Goal: Task Accomplishment & Management: Manage account settings

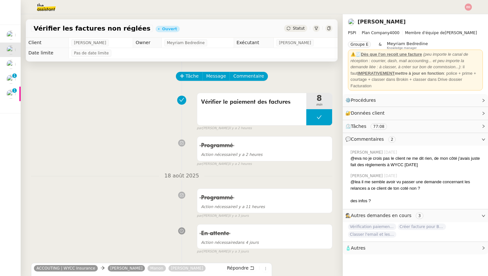
scroll to position [0, 0]
click at [302, 27] on span "Statut" at bounding box center [298, 28] width 12 height 5
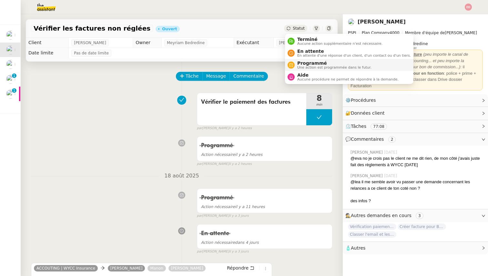
click at [313, 63] on span "Programmé" at bounding box center [334, 63] width 74 height 5
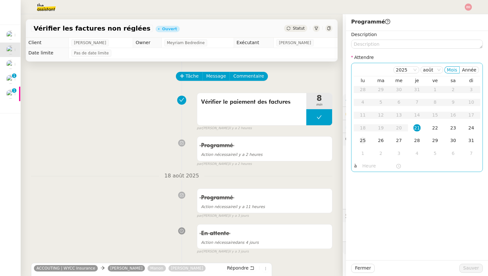
click at [363, 139] on div "25" at bounding box center [362, 140] width 7 height 7
click at [472, 268] on span "Sauver" at bounding box center [471, 268] width 16 height 7
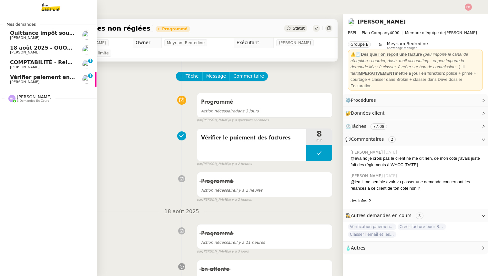
click at [15, 34] on span "Quittance impôt source à payer" at bounding box center [56, 33] width 92 height 6
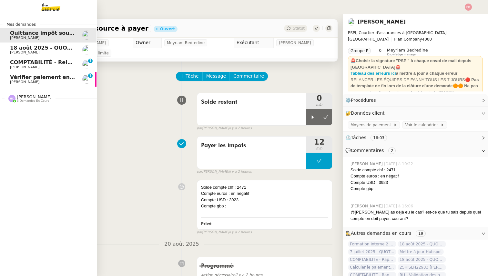
click at [17, 46] on span "18 août 2025 - QUOTIDIEN Gestion boite mail Accounting" at bounding box center [93, 48] width 166 height 6
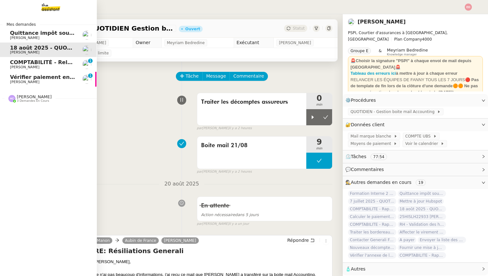
click at [20, 60] on span "COMPTABILITÉ - Relance des primes GoldenCare impayées- août 2025" at bounding box center [111, 62] width 203 height 6
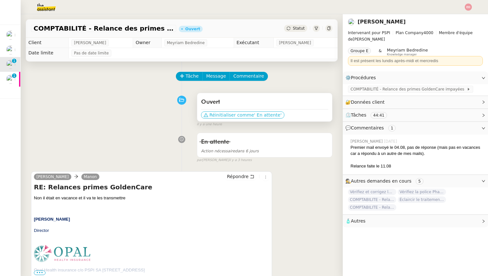
click at [223, 117] on span "Réinitialiser comme" at bounding box center [231, 115] width 44 height 6
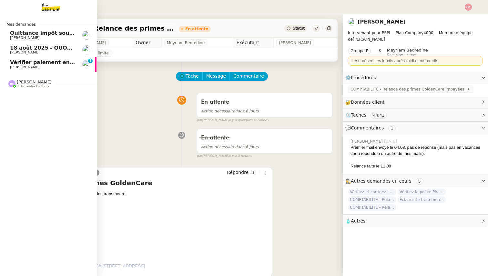
click at [17, 35] on span "Quittance impôt source à payer" at bounding box center [56, 33] width 92 height 6
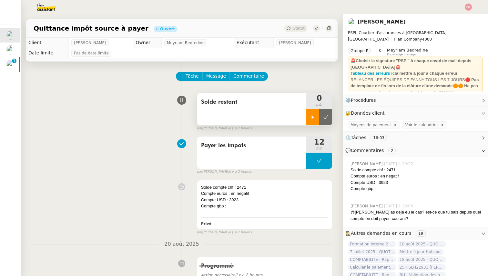
click at [312, 115] on icon at bounding box center [312, 117] width 5 height 5
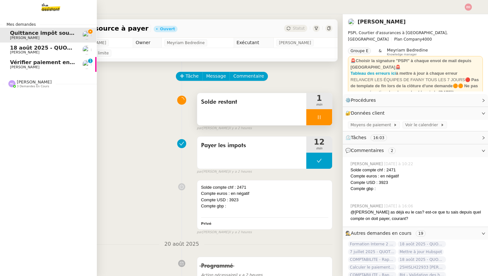
click at [25, 61] on span "Vérifier paiement en Euros pour Team2act" at bounding box center [71, 62] width 123 height 6
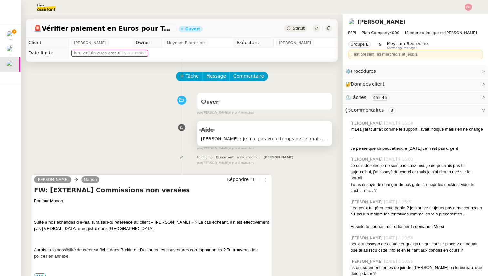
click at [290, 139] on span "[PERSON_NAME] : je n'ai pas eu le temps de tel mais [PERSON_NAME] a rep, je te …" at bounding box center [264, 138] width 127 height 7
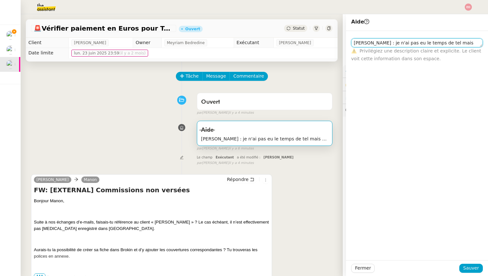
click at [411, 43] on textarea "[PERSON_NAME] : je n'ai pas eu le temps de tel mais [PERSON_NAME] a rep, je te …" at bounding box center [417, 42] width 132 height 9
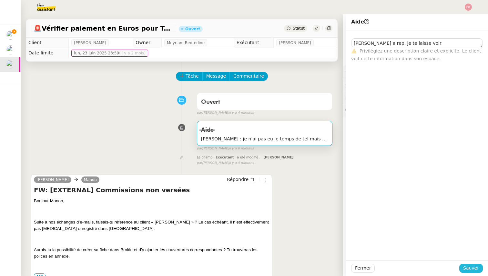
click at [466, 269] on span "Sauver" at bounding box center [471, 268] width 16 height 7
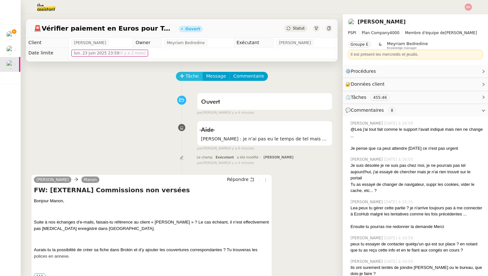
click at [184, 75] on button "Tâche" at bounding box center [189, 76] width 27 height 9
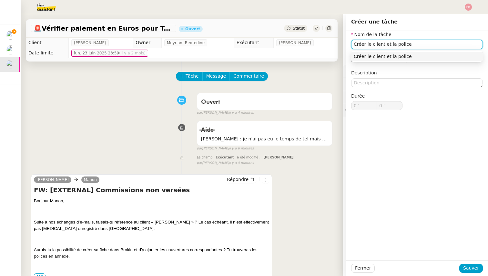
type input "Créer le client et la police"
click at [472, 273] on div "Fermer Sauver" at bounding box center [417, 269] width 142 height 16
click at [471, 270] on span "Sauver" at bounding box center [471, 268] width 16 height 7
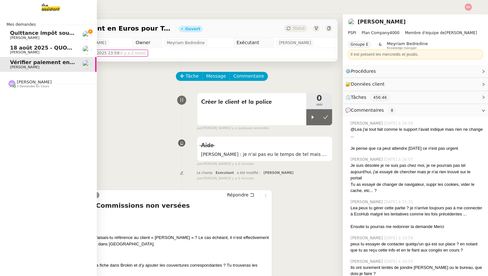
click at [17, 35] on span "Quittance impôt source à payer" at bounding box center [56, 33] width 92 height 6
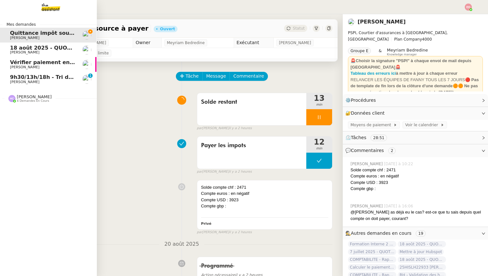
click at [10, 76] on link "9h30/13h/18h - Tri de la boite mail PRO - [DATE] [PERSON_NAME] 0 1 2 3 4 5 6 7 …" at bounding box center [48, 79] width 97 height 15
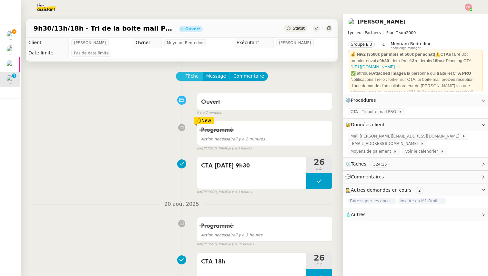
click at [183, 77] on icon at bounding box center [182, 76] width 5 height 5
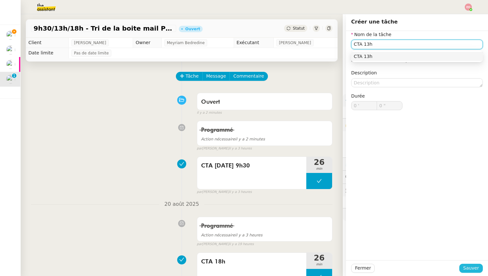
type input "CTA 13h"
click at [469, 268] on span "Sauver" at bounding box center [471, 268] width 16 height 7
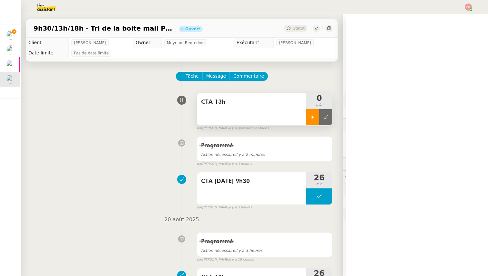
click at [311, 120] on div at bounding box center [312, 117] width 13 height 16
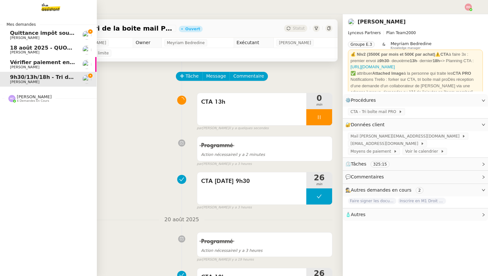
click at [24, 32] on span "Quittance impôt source à payer" at bounding box center [56, 33] width 92 height 6
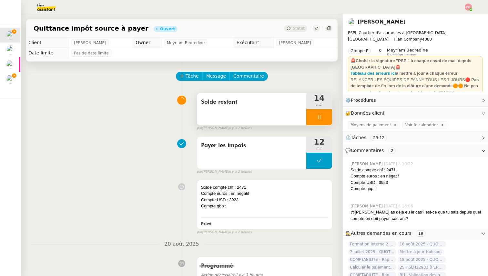
click at [325, 113] on div at bounding box center [319, 117] width 26 height 16
click at [326, 113] on button at bounding box center [325, 117] width 13 height 16
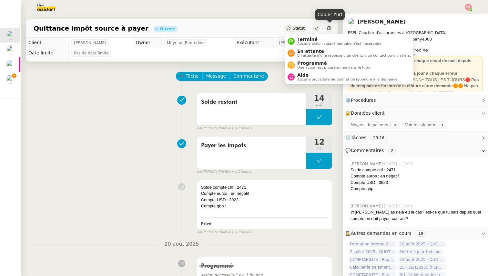
click at [289, 29] on icon at bounding box center [288, 28] width 4 height 4
click at [306, 43] on span "Aucune action supplémentaire n'est nécessaire." at bounding box center [339, 44] width 85 height 4
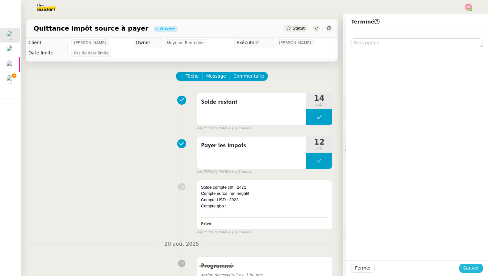
click at [465, 269] on span "Sauver" at bounding box center [471, 268] width 16 height 7
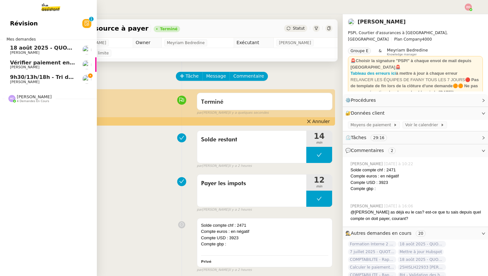
click at [15, 51] on span "[PERSON_NAME]" at bounding box center [24, 53] width 29 height 4
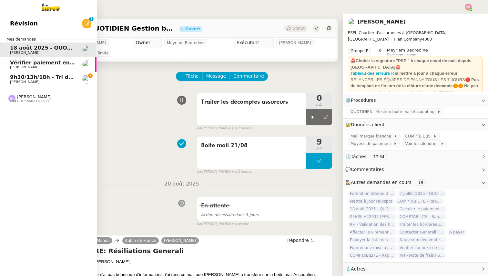
click at [22, 68] on span "[PERSON_NAME]" at bounding box center [24, 67] width 29 height 4
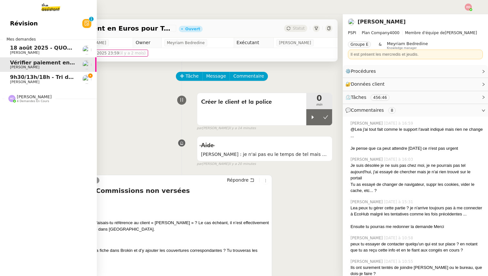
click at [24, 80] on span "9h30/13h/18h - Tri de la boite mail PRO - 15 août 2025" at bounding box center [89, 77] width 158 height 6
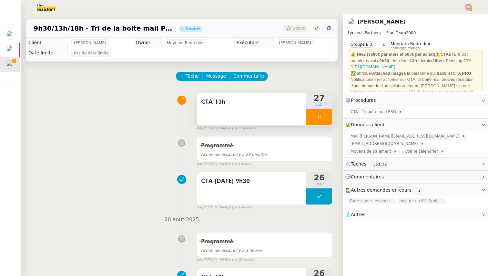
click at [325, 116] on div at bounding box center [319, 117] width 26 height 16
click at [325, 116] on icon at bounding box center [325, 117] width 5 height 5
click at [313, 116] on button at bounding box center [319, 117] width 26 height 16
click at [313, 116] on icon at bounding box center [312, 117] width 5 height 5
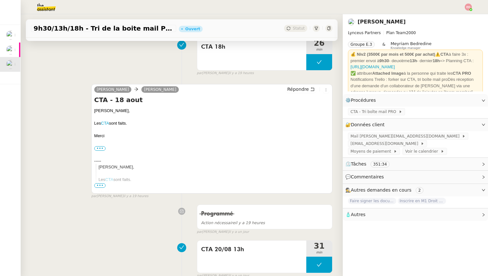
scroll to position [234, 0]
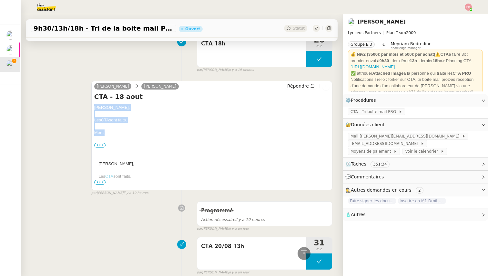
drag, startPoint x: 107, startPoint y: 134, endPoint x: 94, endPoint y: 106, distance: 30.9
copy div "[PERSON_NAME], Les CTA sont faits. [GEOGRAPHIC_DATA]"
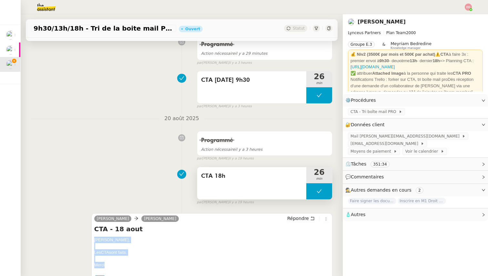
scroll to position [137, 0]
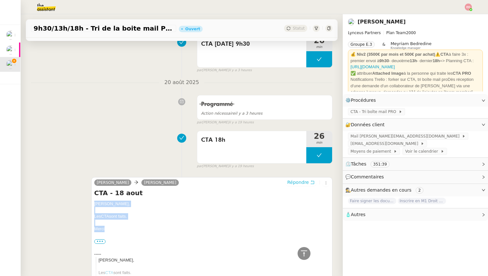
click at [293, 182] on span "Répondre" at bounding box center [298, 182] width 22 height 6
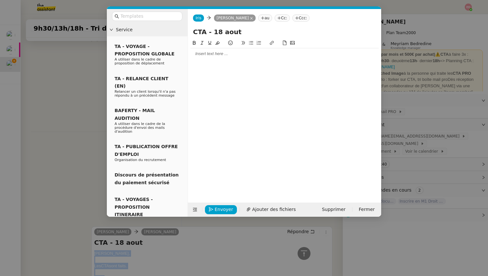
scroll to position [186, 0]
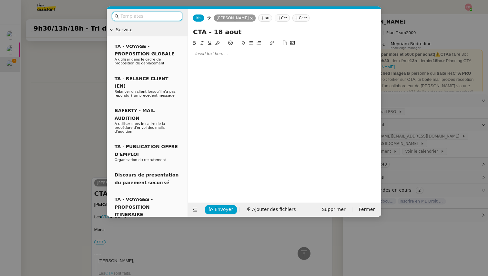
click at [216, 56] on div at bounding box center [284, 54] width 188 height 6
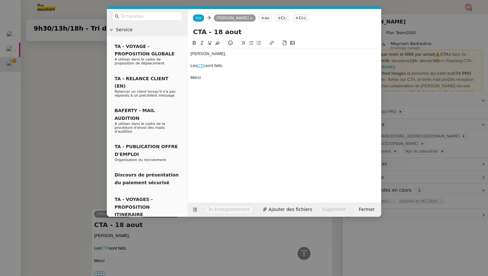
scroll to position [218, 0]
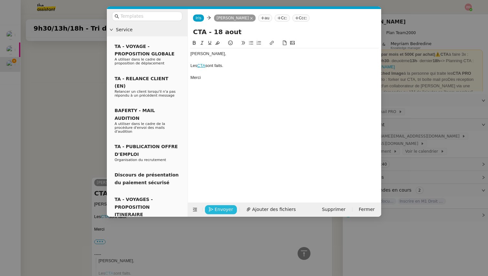
click at [217, 205] on button "Envoyer" at bounding box center [221, 209] width 32 height 9
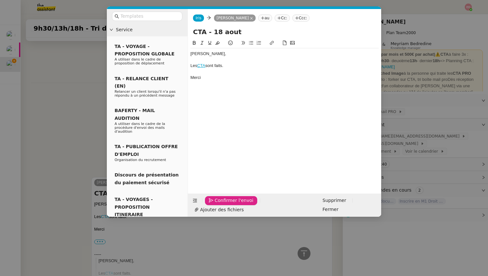
click at [217, 205] on button "Confirmer l'envoi" at bounding box center [231, 200] width 52 height 9
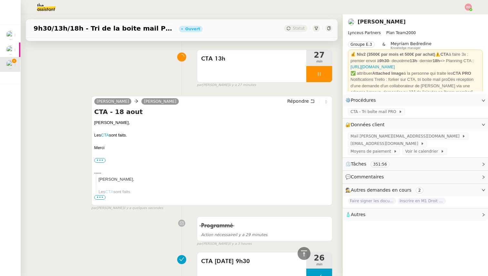
scroll to position [0, 0]
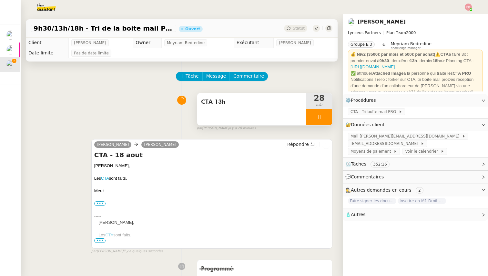
click at [328, 119] on div at bounding box center [319, 117] width 26 height 16
click at [328, 119] on button at bounding box center [325, 117] width 13 height 16
click at [294, 25] on div "Statut" at bounding box center [295, 28] width 23 height 7
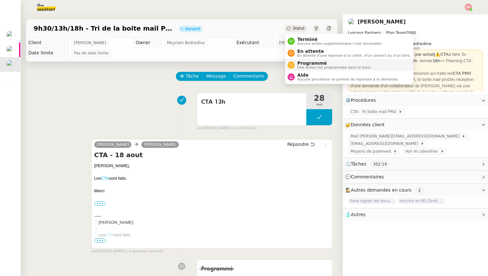
click at [306, 60] on li "Programmé Une action est programmée dans le futur." at bounding box center [349, 65] width 128 height 12
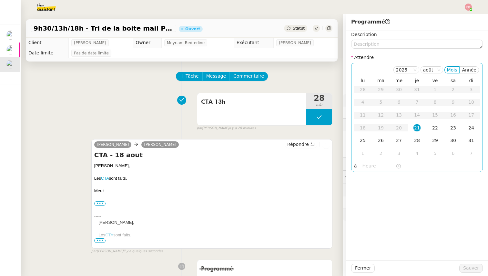
click at [418, 129] on div "21" at bounding box center [416, 127] width 7 height 7
click at [364, 167] on input "text" at bounding box center [378, 166] width 33 height 7
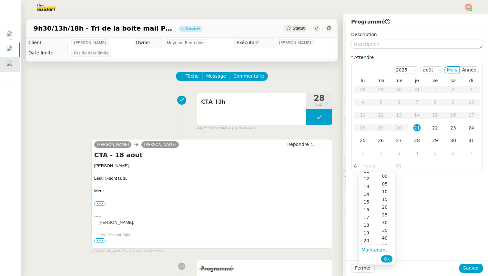
scroll to position [90, 0]
click at [368, 219] on div "17" at bounding box center [368, 218] width 18 height 8
click at [382, 223] on div "30" at bounding box center [386, 223] width 18 height 8
type input "17:30"
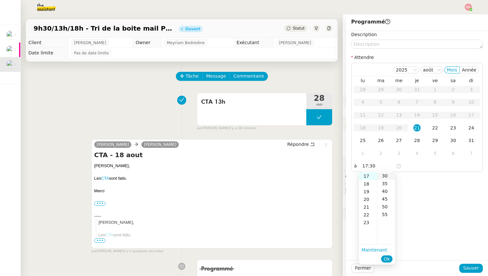
scroll to position [46, 0]
click at [389, 256] on button "Ok" at bounding box center [386, 259] width 11 height 7
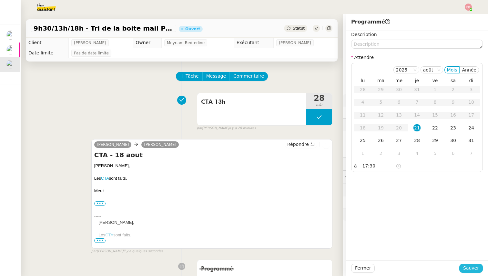
click at [463, 266] on button "Sauver" at bounding box center [471, 268] width 24 height 9
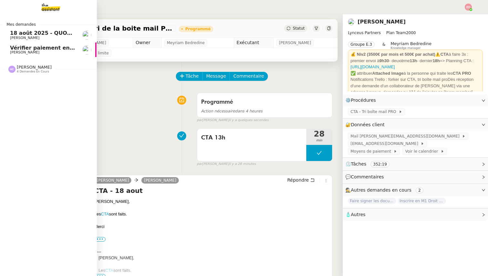
click at [18, 48] on span "Vérifier paiement en Euros pour Team2act" at bounding box center [71, 48] width 123 height 6
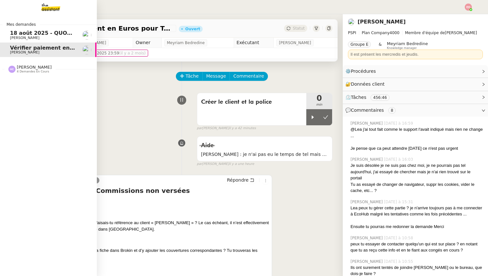
click at [16, 36] on span "[PERSON_NAME]" at bounding box center [42, 38] width 65 height 4
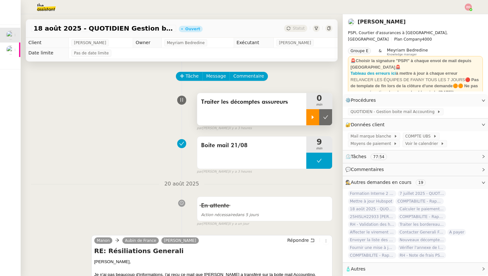
click at [308, 118] on div at bounding box center [312, 117] width 13 height 16
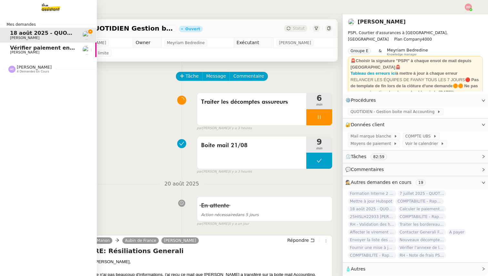
click at [19, 67] on span "[PERSON_NAME]" at bounding box center [34, 67] width 35 height 5
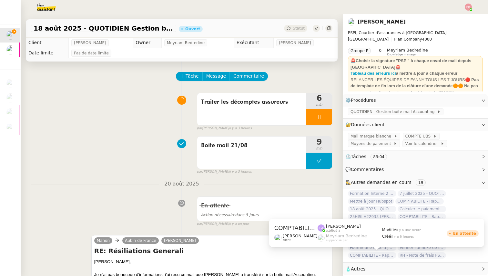
click at [364, 254] on span "COMPTABILITE - Rapprochement bancaire - 21 août 2025" at bounding box center [372, 255] width 48 height 6
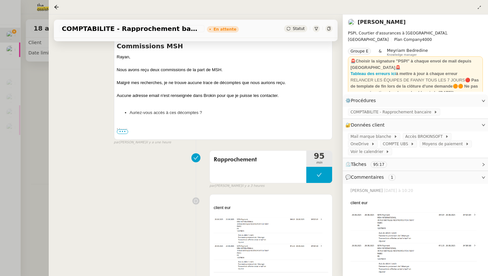
scroll to position [146, 0]
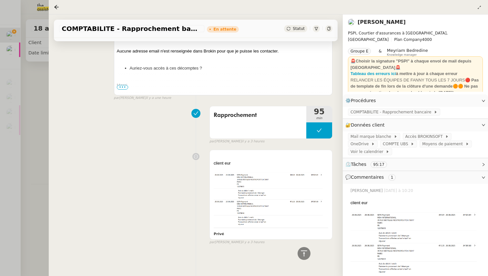
click at [34, 99] on div at bounding box center [244, 138] width 488 height 276
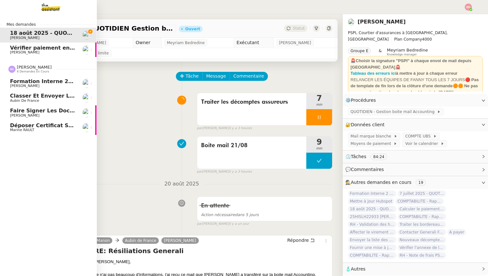
click at [22, 113] on span "[PERSON_NAME]" at bounding box center [24, 115] width 29 height 4
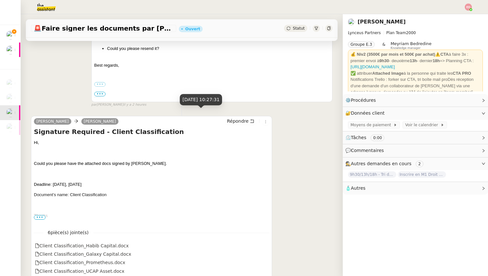
scroll to position [186, 0]
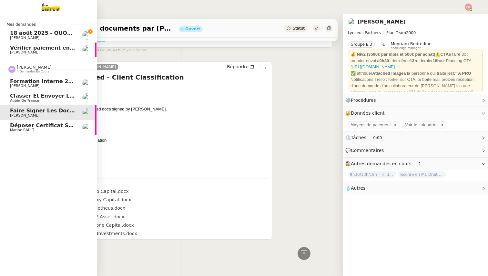
click at [19, 106] on link "Faire signer les documents par [PERSON_NAME]" at bounding box center [48, 112] width 97 height 15
click at [20, 97] on span "Classer et envoyer la facture de renouvellement" at bounding box center [82, 96] width 145 height 6
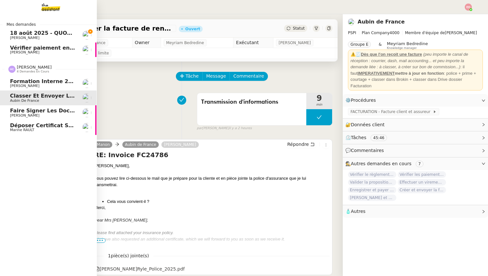
click at [25, 90] on link "Formation Interne 2 - [PERSON_NAME] [PERSON_NAME]" at bounding box center [48, 83] width 97 height 15
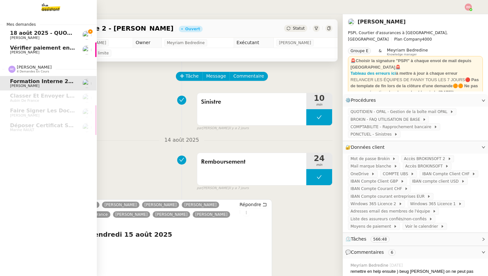
click at [45, 33] on span "18 août 2025 - QUOTIDIEN Gestion boite mail Accounting" at bounding box center [93, 33] width 166 height 6
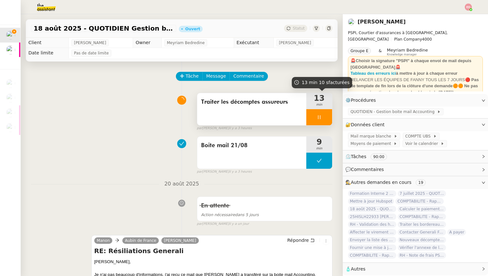
click at [327, 117] on div at bounding box center [319, 117] width 26 height 16
click at [327, 117] on icon at bounding box center [325, 117] width 5 height 5
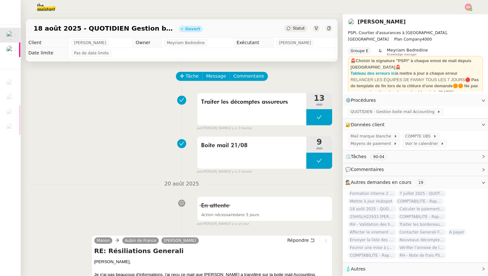
click at [301, 26] on span "Statut" at bounding box center [298, 28] width 12 height 5
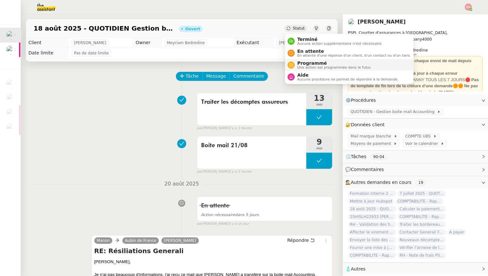
click at [308, 64] on span "Programmé" at bounding box center [334, 63] width 74 height 5
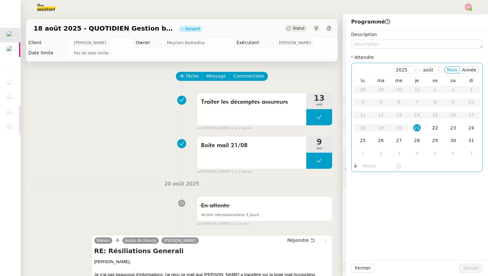
click at [434, 132] on td "22" at bounding box center [435, 128] width 18 height 13
click at [466, 266] on span "Sauver" at bounding box center [471, 268] width 16 height 7
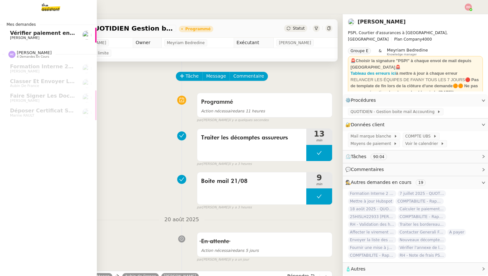
click at [14, 36] on span "[PERSON_NAME]" at bounding box center [24, 38] width 29 height 4
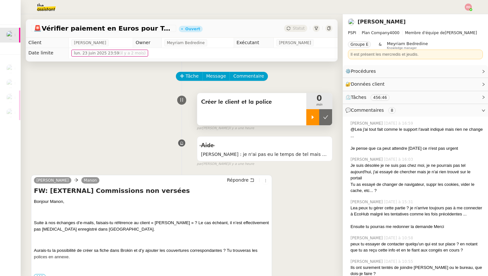
click at [309, 114] on div at bounding box center [312, 117] width 13 height 16
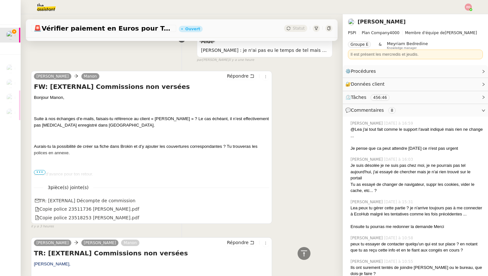
scroll to position [99, 0]
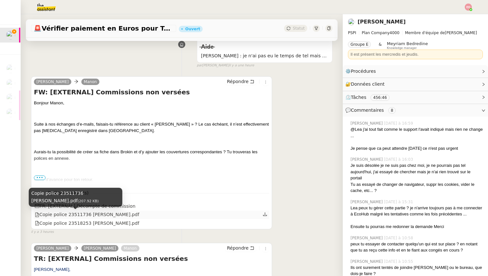
click at [97, 213] on div "Copie police 23511736 [PERSON_NAME].pdf" at bounding box center [87, 214] width 104 height 7
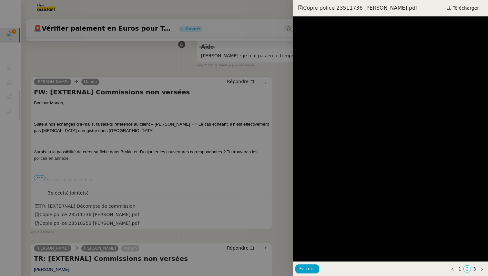
click at [102, 220] on div at bounding box center [244, 138] width 488 height 276
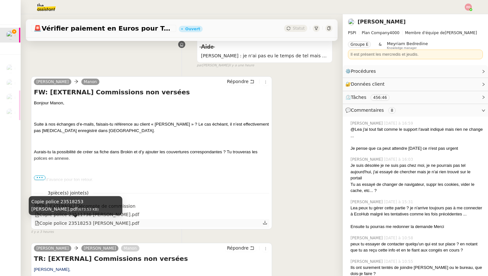
click at [100, 222] on div "Copie police 23518253 [PERSON_NAME].pdf" at bounding box center [87, 223] width 104 height 7
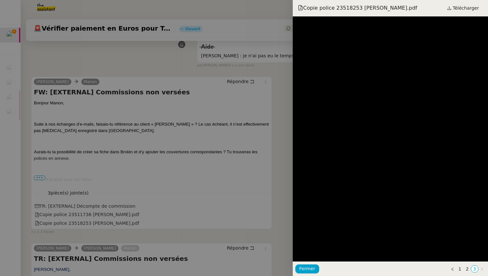
click at [136, 193] on div at bounding box center [244, 138] width 488 height 276
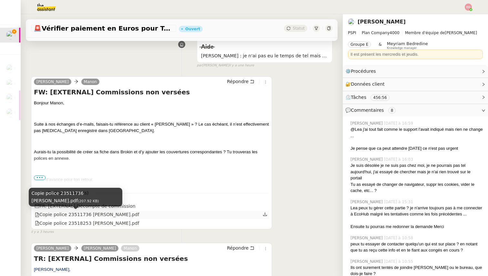
click at [106, 217] on div "Copie police 23511736 [PERSON_NAME].pdf" at bounding box center [87, 214] width 104 height 7
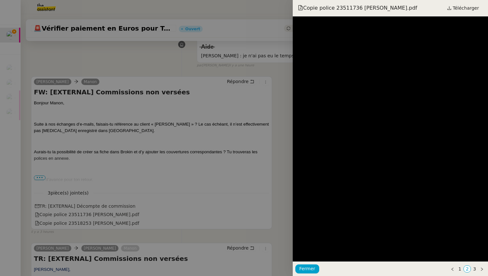
click at [223, 154] on div at bounding box center [244, 138] width 488 height 276
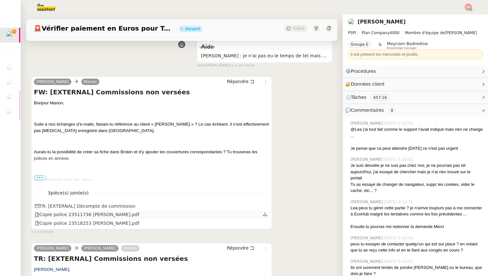
click at [264, 215] on icon at bounding box center [265, 215] width 4 height 4
click at [265, 224] on icon at bounding box center [264, 223] width 5 height 5
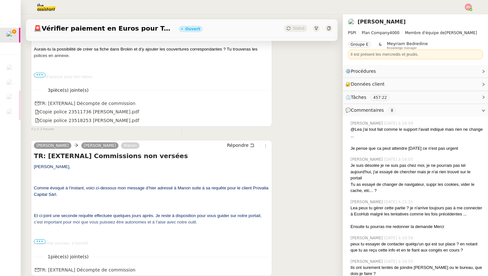
scroll to position [317, 0]
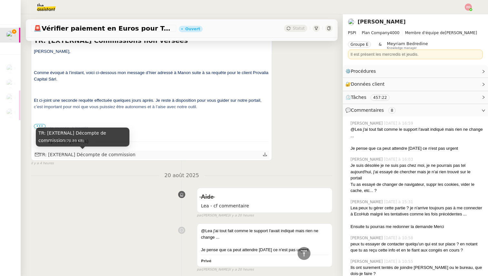
click at [104, 155] on div "TR: [EXTERNAL] Décompte de commission" at bounding box center [85, 154] width 101 height 7
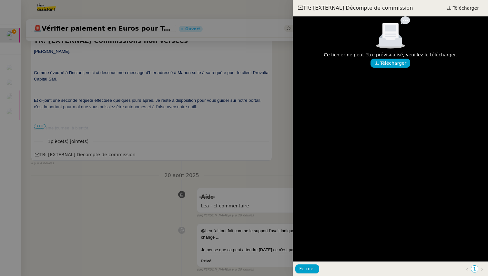
click at [107, 177] on div at bounding box center [244, 138] width 488 height 276
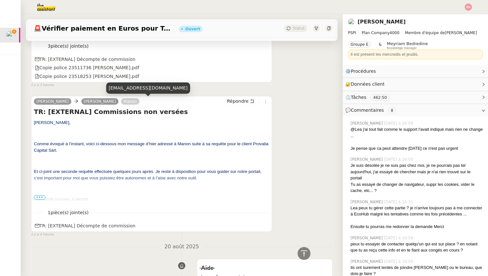
scroll to position [0, 0]
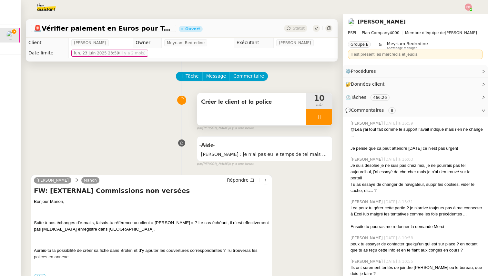
click at [328, 117] on div at bounding box center [319, 117] width 26 height 16
click at [328, 117] on button at bounding box center [325, 117] width 13 height 16
click at [42, 5] on img at bounding box center [41, 7] width 50 height 14
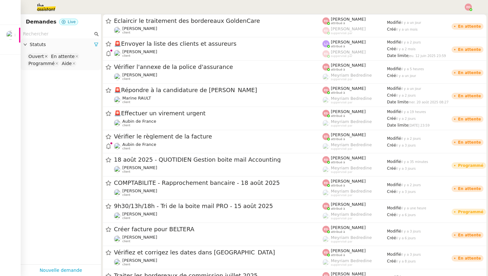
click at [44, 55] on icon at bounding box center [45, 56] width 3 height 3
click at [53, 55] on icon at bounding box center [54, 56] width 3 height 3
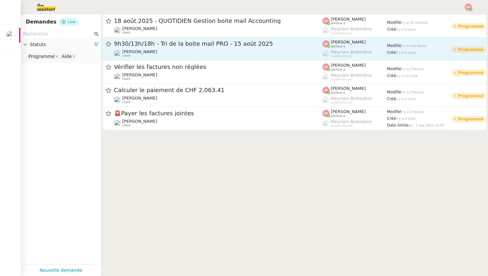
click at [151, 48] on div "9h30/13h/18h - Tri de la boite mail PRO - 15 août 2025" at bounding box center [218, 44] width 208 height 8
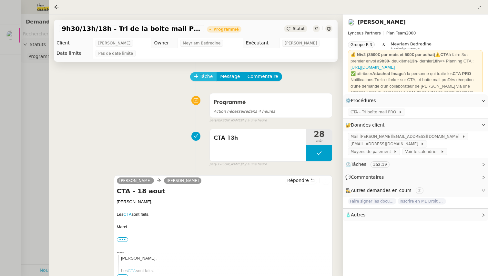
click at [205, 79] on span "Tâche" at bounding box center [206, 76] width 13 height 7
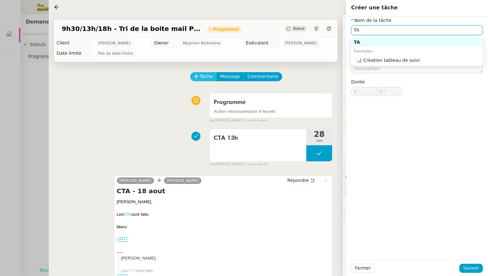
type input "T"
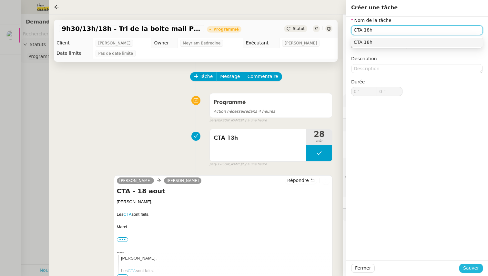
type input "CTA 18h"
click at [472, 269] on span "Sauver" at bounding box center [471, 268] width 16 height 7
